Goal: Communication & Community: Share content

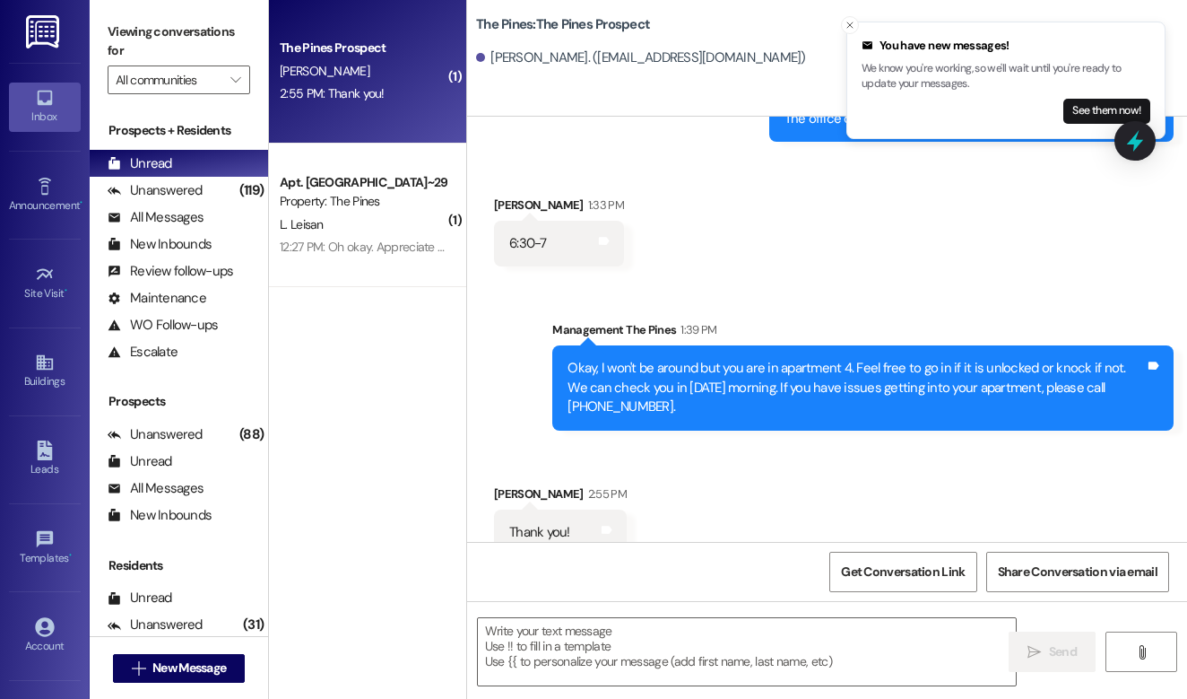
scroll to position [3021, 0]
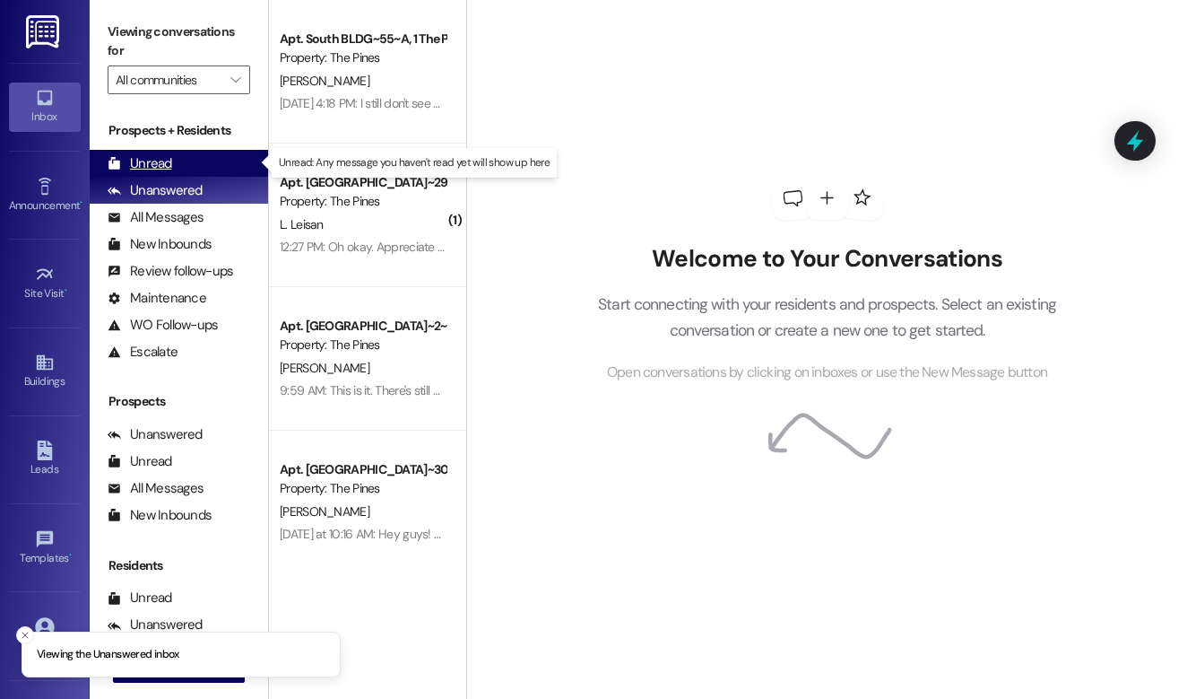
click at [178, 165] on div "Unread (0)" at bounding box center [179, 163] width 178 height 27
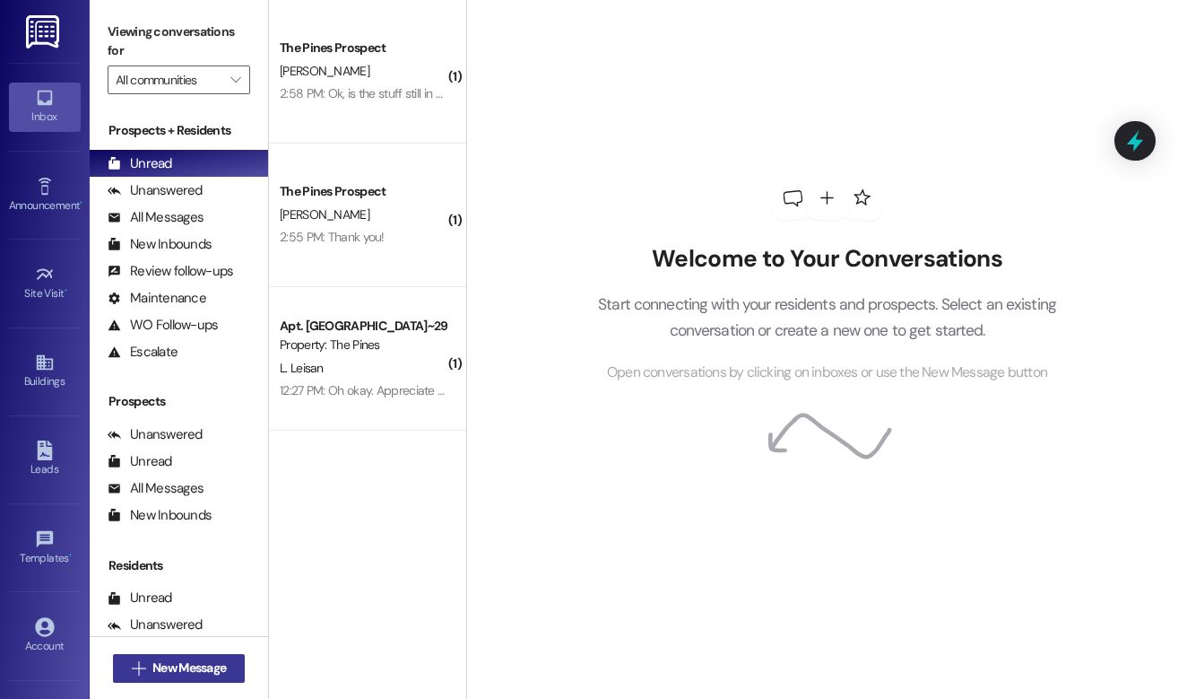
click at [210, 663] on span "New Message" at bounding box center [189, 667] width 74 height 19
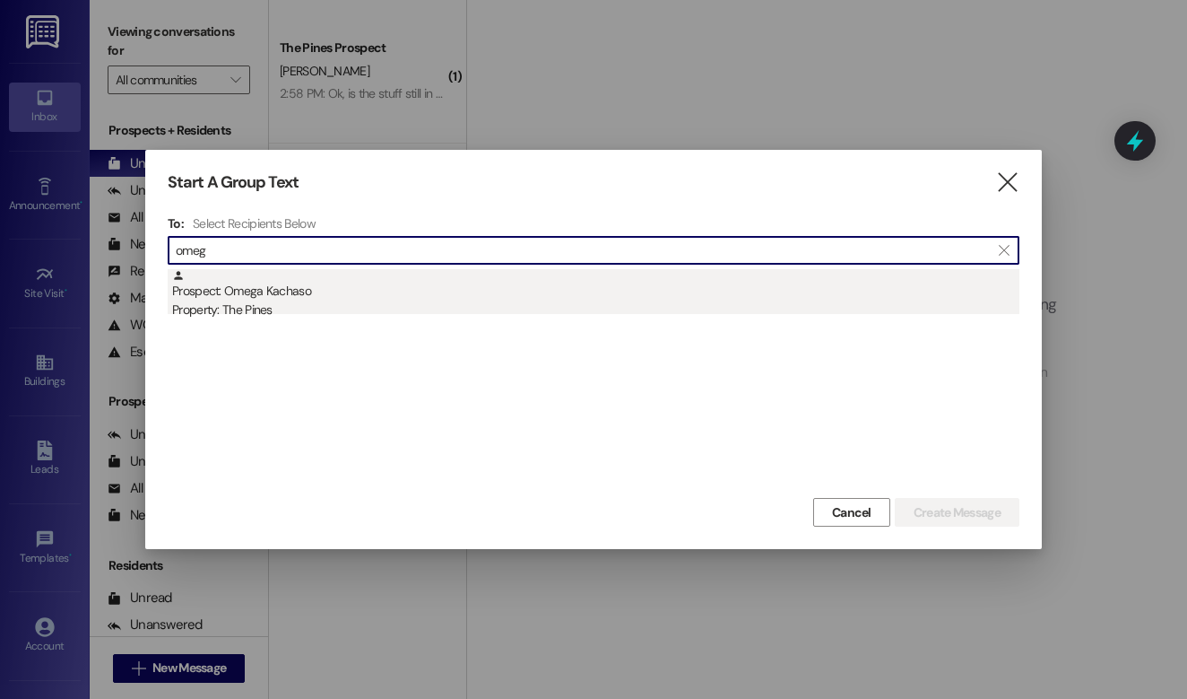
type input "omeg"
click at [325, 308] on div "Property: The Pines" at bounding box center [596, 309] width 848 height 19
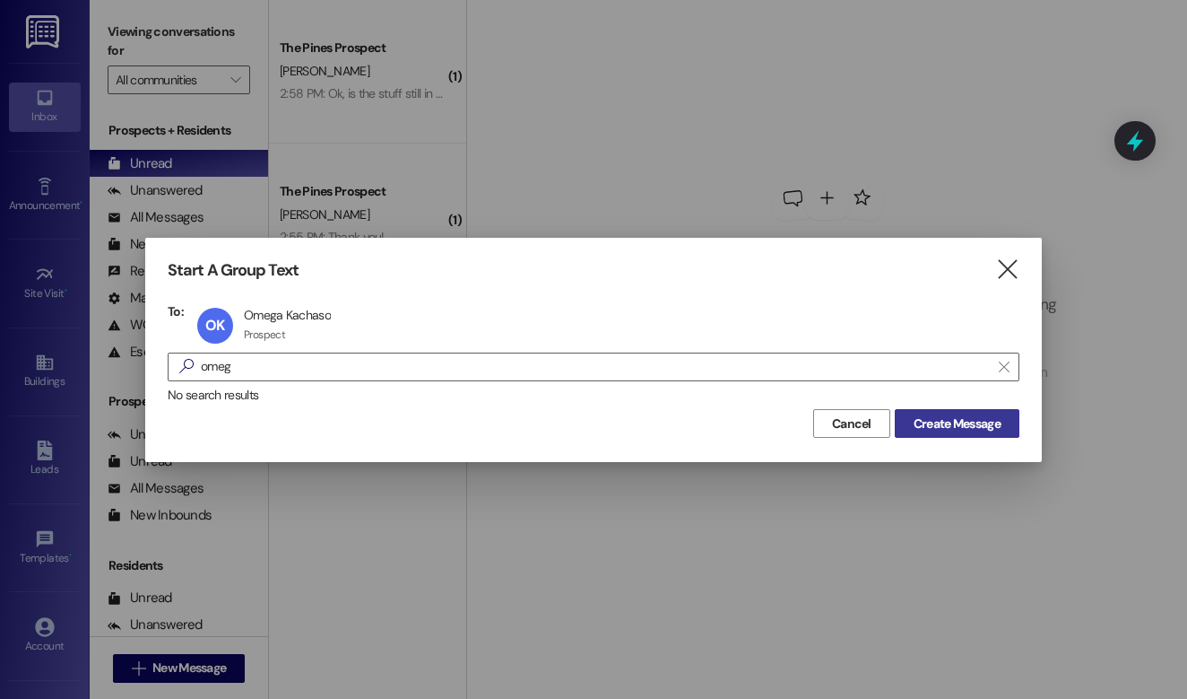
click at [940, 422] on span "Create Message" at bounding box center [957, 423] width 87 height 19
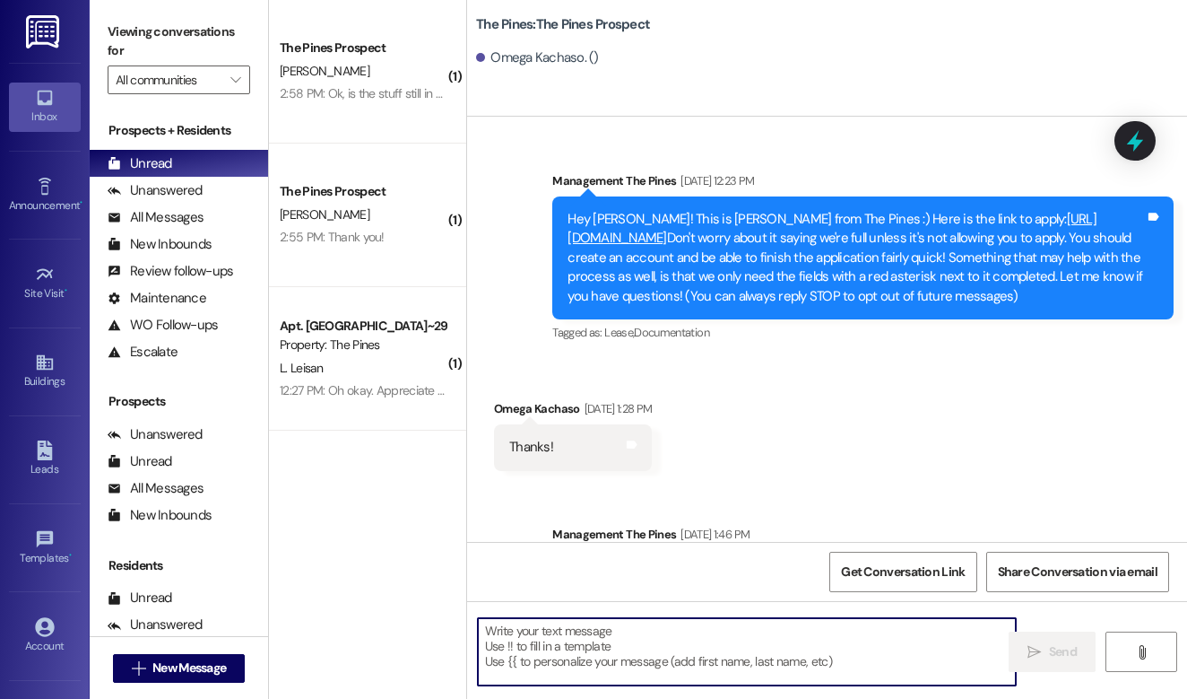
click at [651, 628] on textarea at bounding box center [747, 651] width 538 height 67
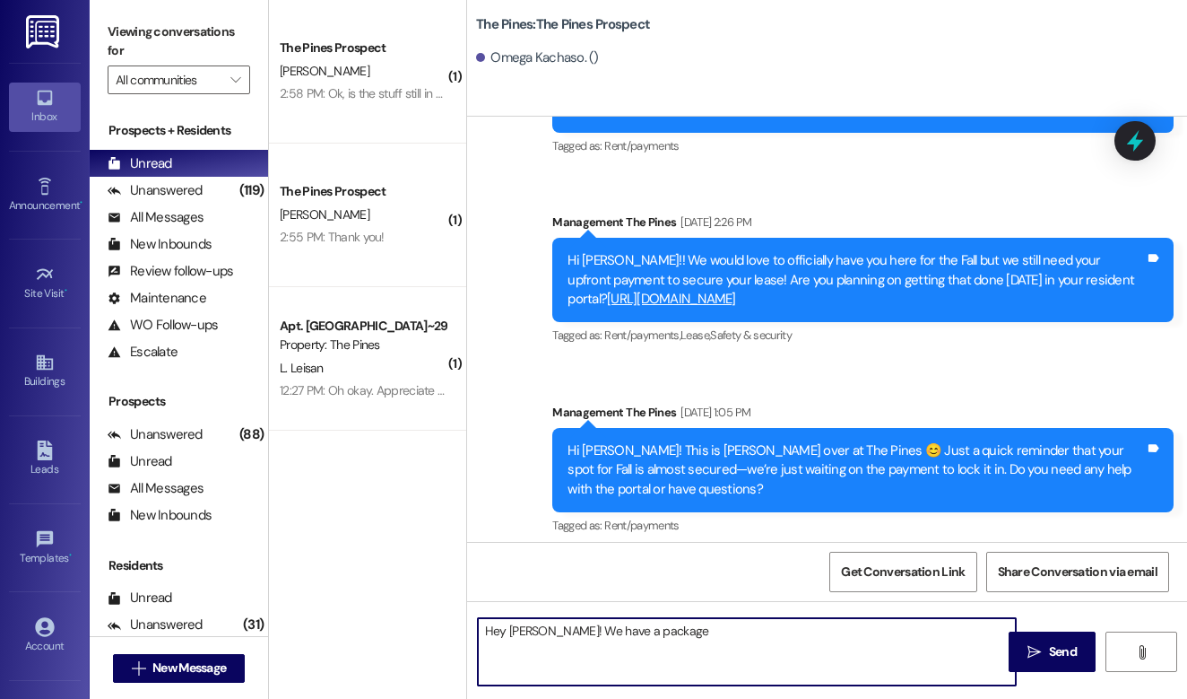
scroll to position [748, 0]
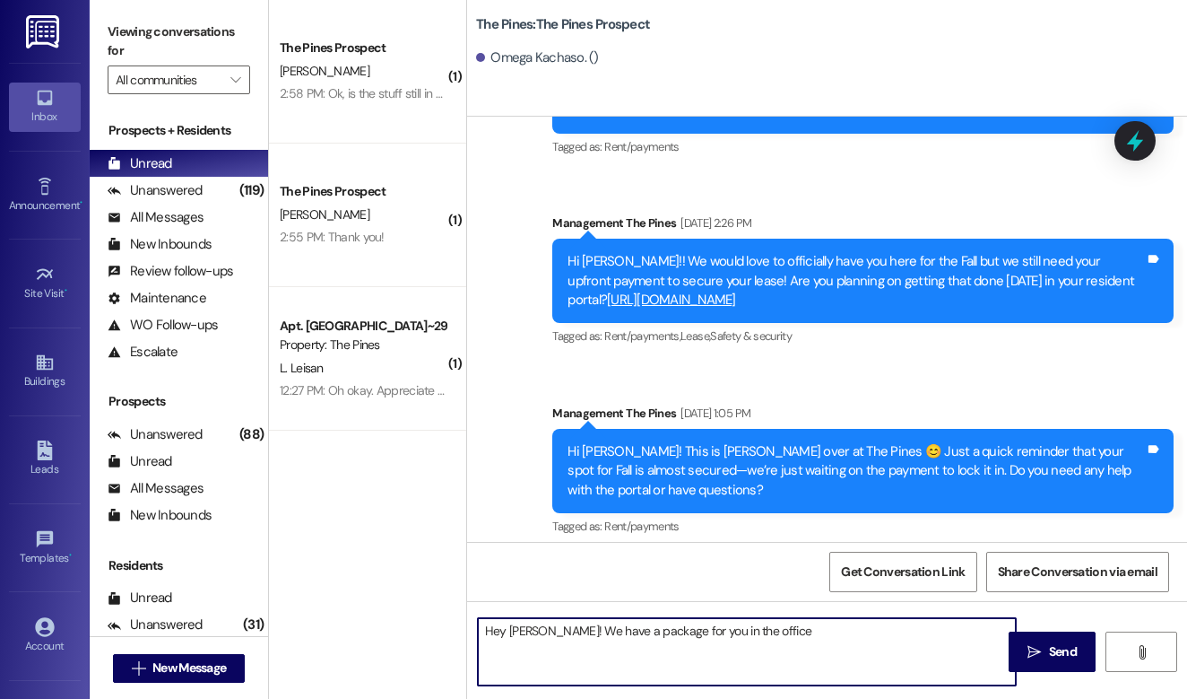
type textarea "Hey Omega! We have a package for you in the office!"
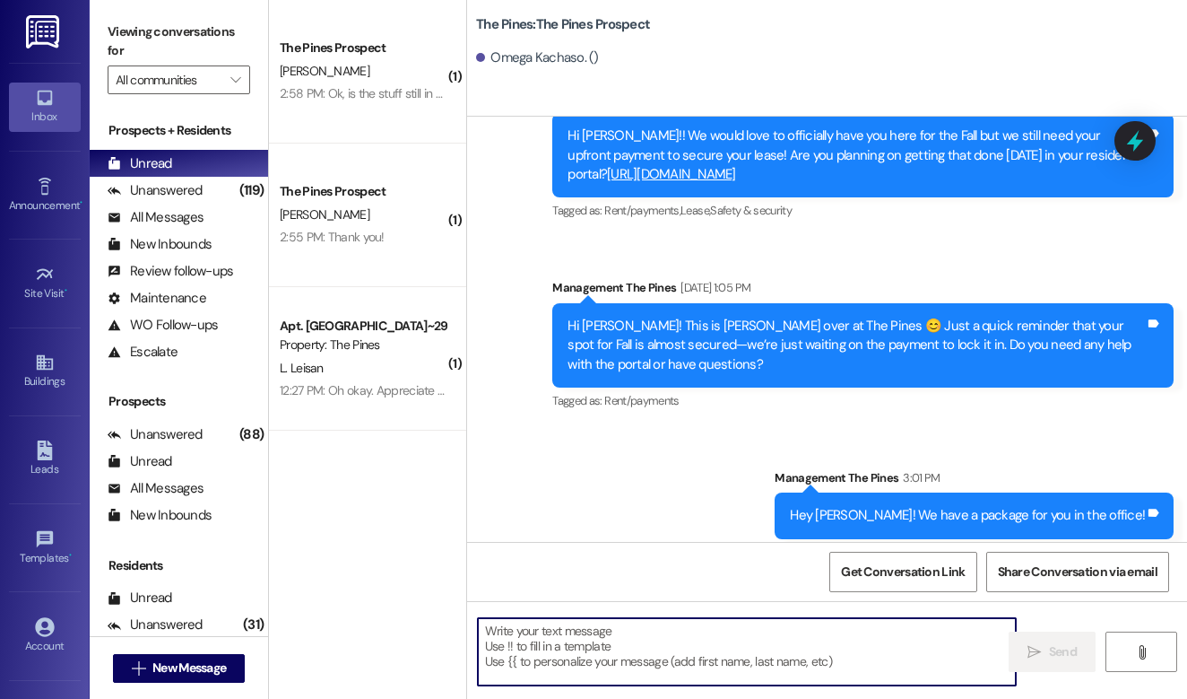
scroll to position [873, 0]
